Goal: Obtain resource: Download file/media

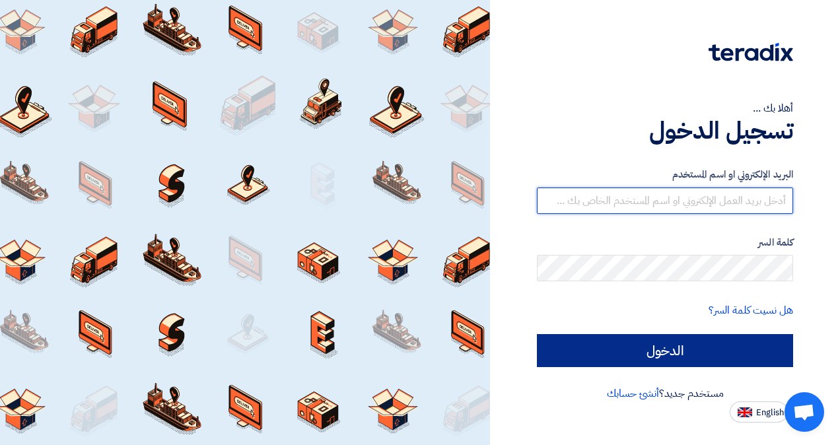
type input "[EMAIL_ADDRESS][DOMAIN_NAME]"
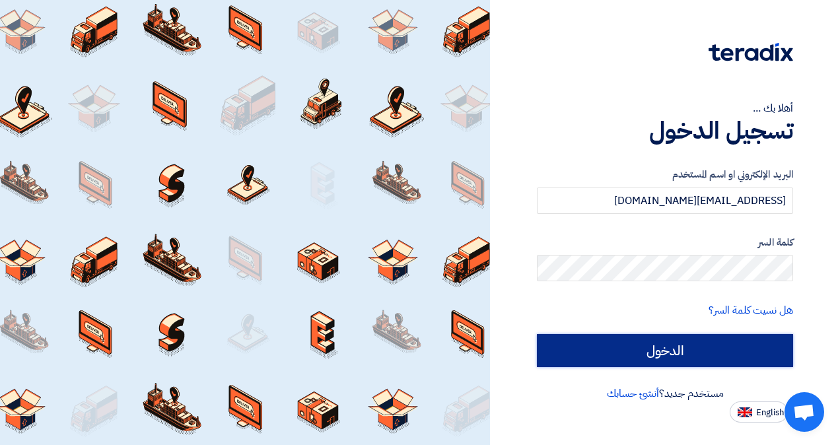
click at [553, 341] on input "الدخول" at bounding box center [665, 350] width 256 height 33
type input "Sign in"
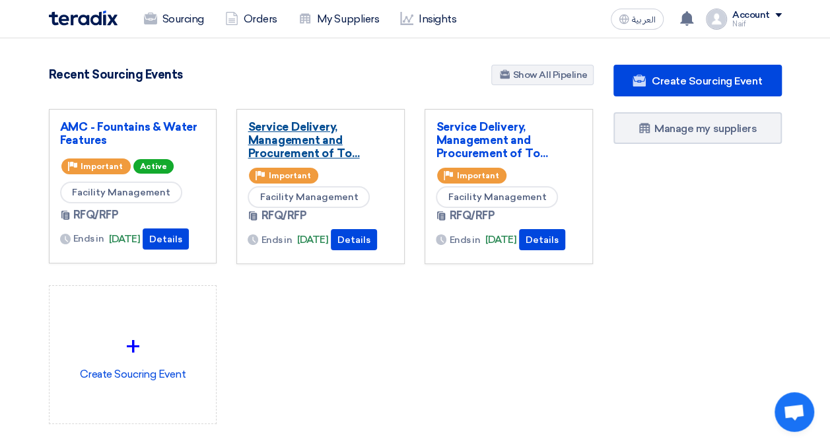
click at [309, 149] on link "Service Delivery, Management and Procurement of To..." at bounding box center [321, 140] width 146 height 40
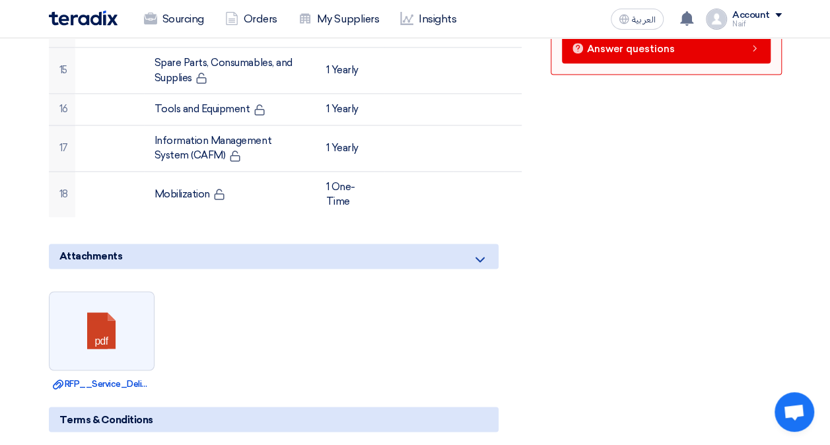
scroll to position [924, 0]
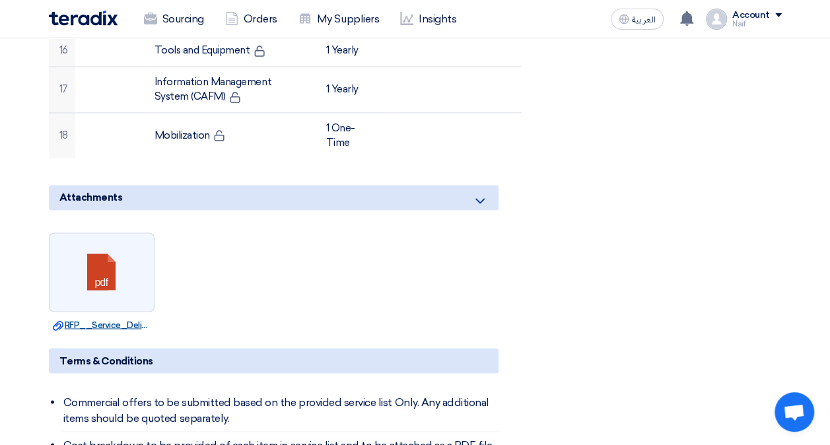
click at [108, 321] on link "Download file RFP__Service_Delivery_Management_and_Procurement_of_Total_FM_Serv…" at bounding box center [102, 324] width 98 height 13
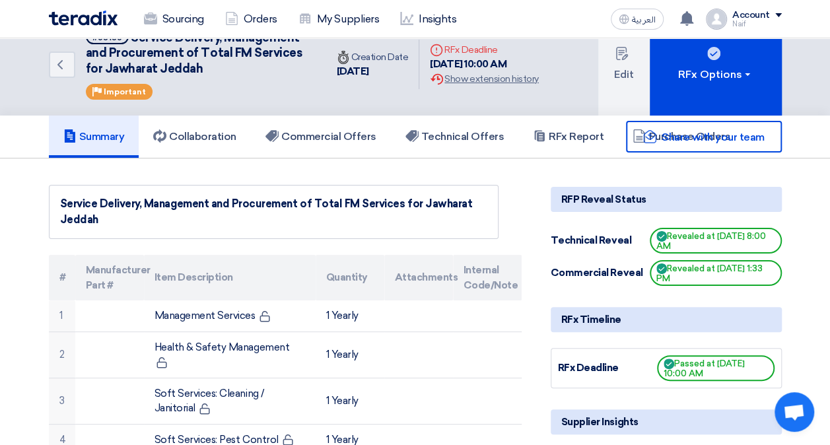
scroll to position [0, 0]
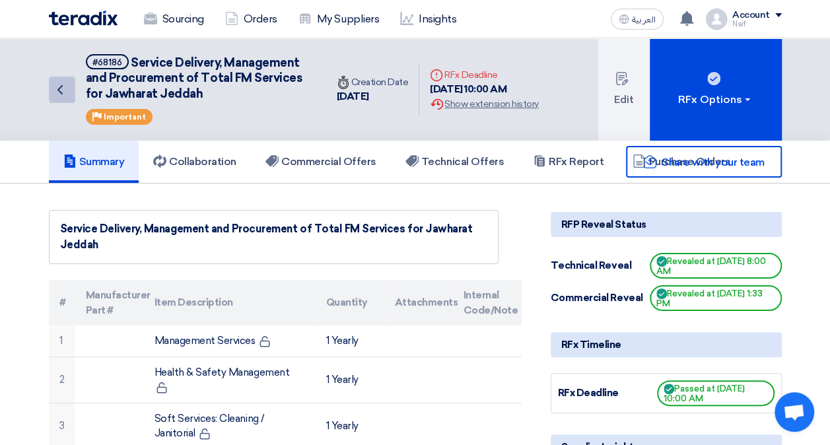
click at [49, 81] on link "Back" at bounding box center [62, 90] width 26 height 26
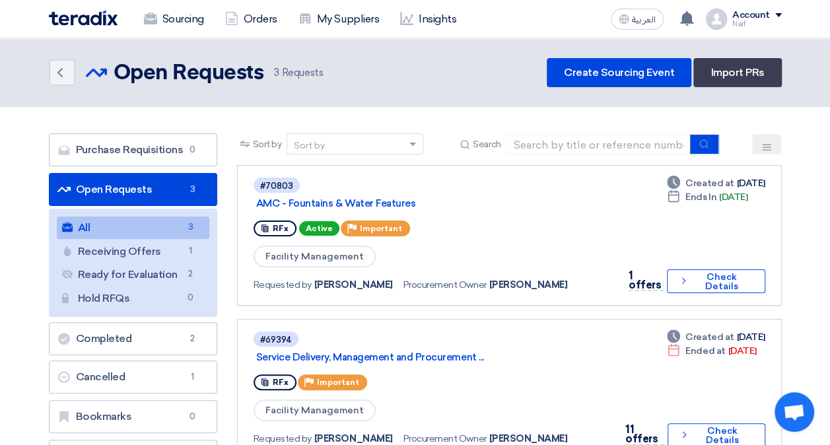
click at [16, 392] on section "Purchase Requisitions Purchase Requisitions 0 Open Requests Open Requests 3 All…" at bounding box center [415, 380] width 830 height 546
click at [71, 73] on link "Back" at bounding box center [62, 72] width 26 height 26
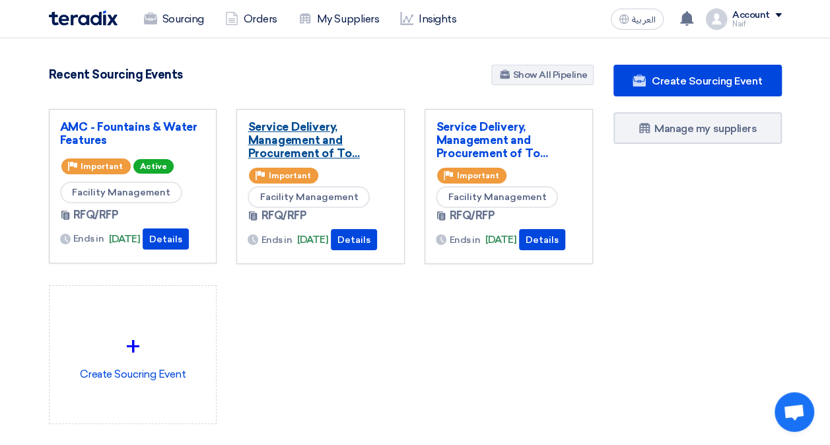
click at [321, 125] on link "Service Delivery, Management and Procurement of To..." at bounding box center [321, 140] width 146 height 40
